Goal: Task Accomplishment & Management: Complete application form

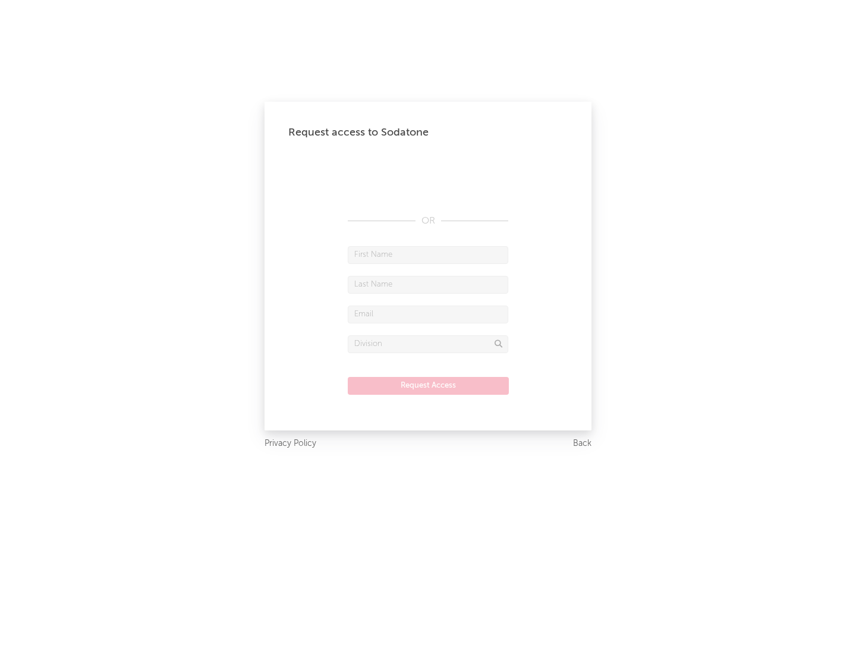
click at [428, 254] on input "text" at bounding box center [428, 255] width 160 height 18
type input "[PERSON_NAME]"
click at [428, 284] on input "text" at bounding box center [428, 285] width 160 height 18
type input "[PERSON_NAME]"
click at [428, 314] on input "text" at bounding box center [428, 314] width 160 height 18
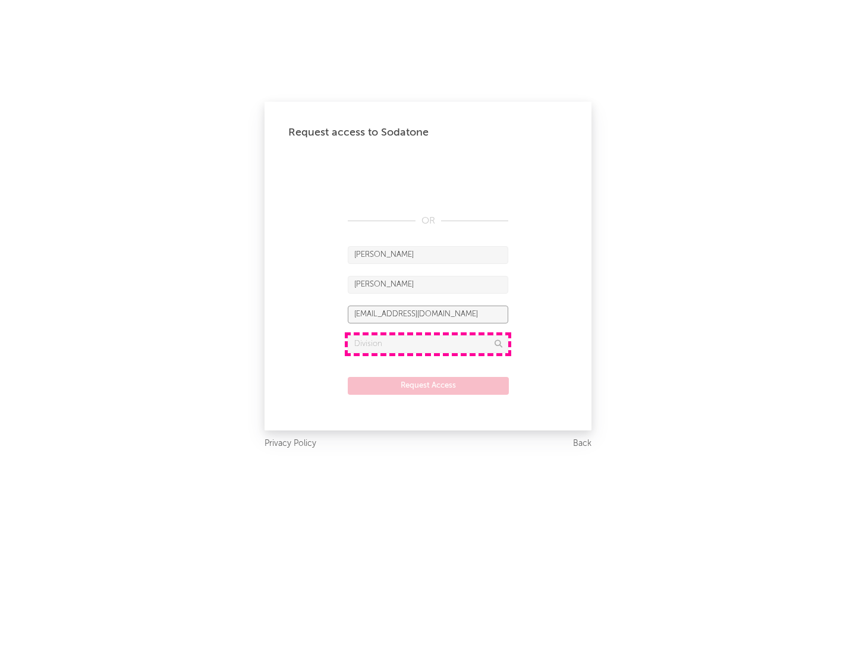
type input "[EMAIL_ADDRESS][DOMAIN_NAME]"
click at [428, 344] on input "text" at bounding box center [428, 344] width 160 height 18
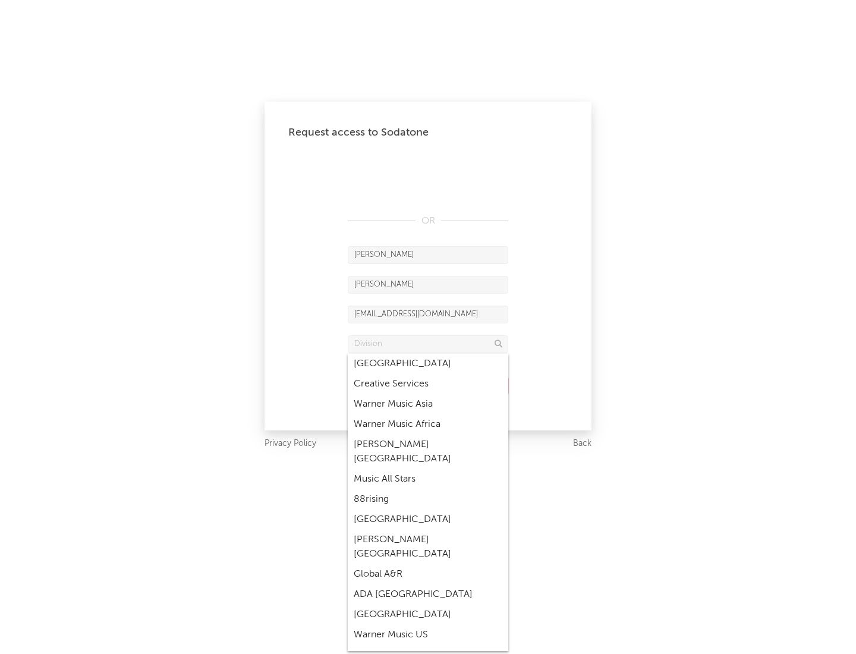
click at [428, 469] on div "Music All Stars" at bounding box center [428, 479] width 160 height 20
type input "Music All Stars"
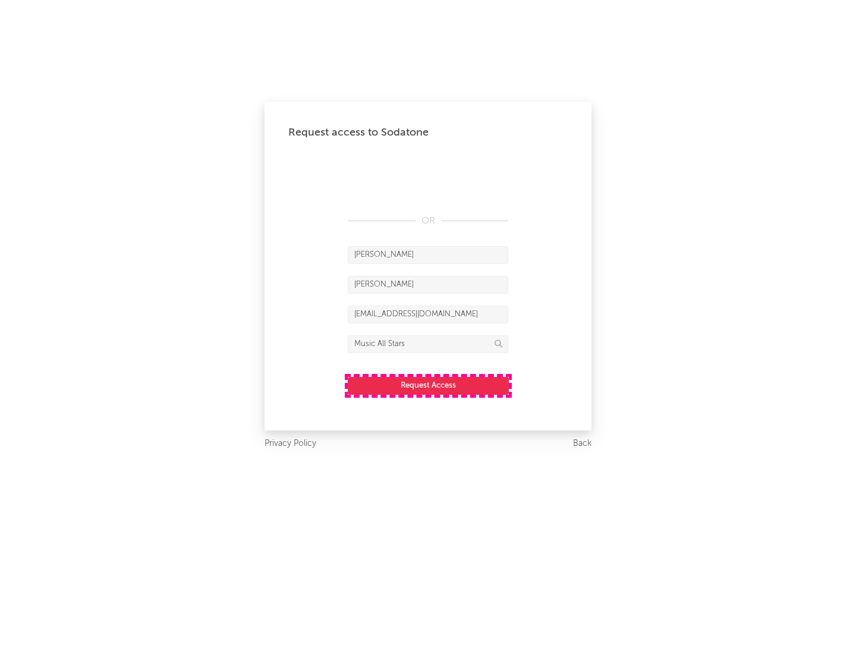
click at [428, 385] on button "Request Access" at bounding box center [428, 386] width 161 height 18
